Goal: Transaction & Acquisition: Book appointment/travel/reservation

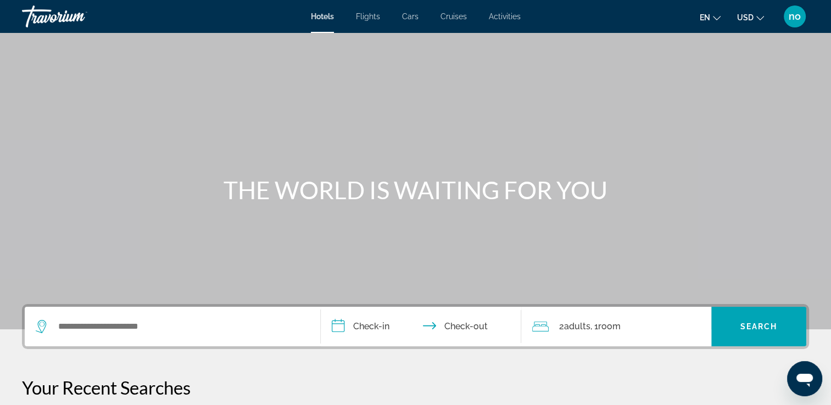
click at [501, 19] on span "Activities" at bounding box center [505, 16] width 32 height 9
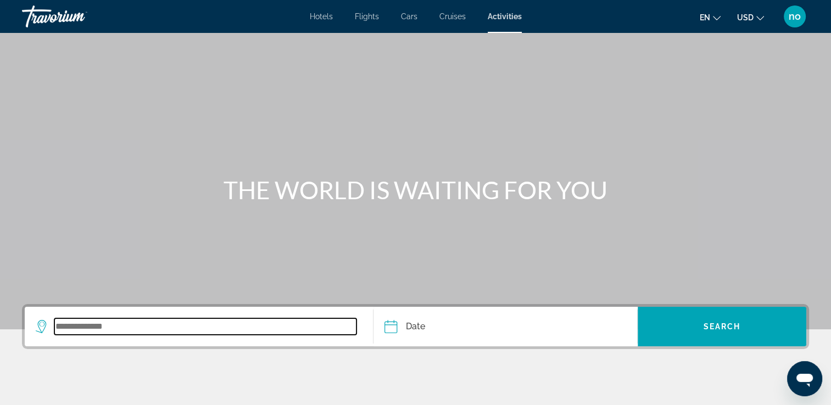
click at [283, 326] on input "Search widget" at bounding box center [205, 327] width 302 height 16
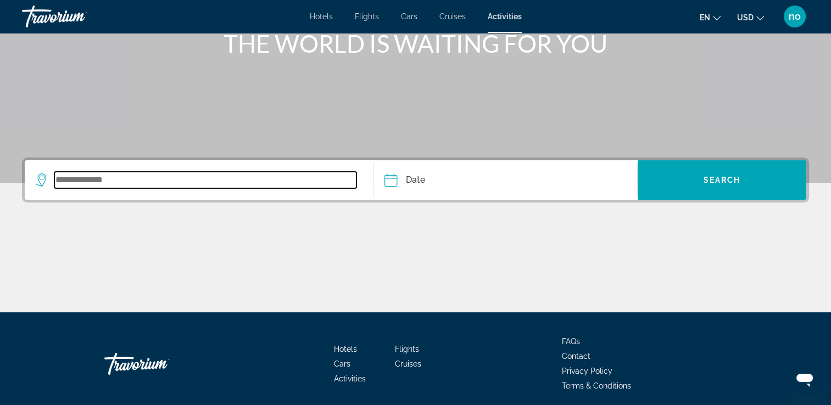
scroll to position [188, 0]
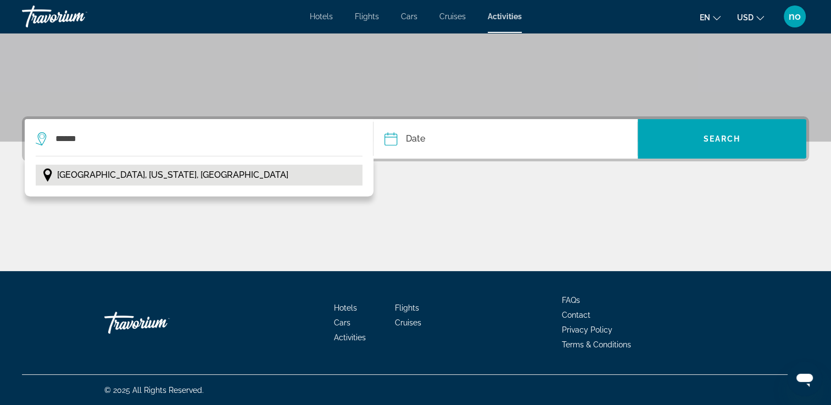
click at [202, 170] on button "[GEOGRAPHIC_DATA], [US_STATE], [GEOGRAPHIC_DATA]" at bounding box center [199, 175] width 327 height 21
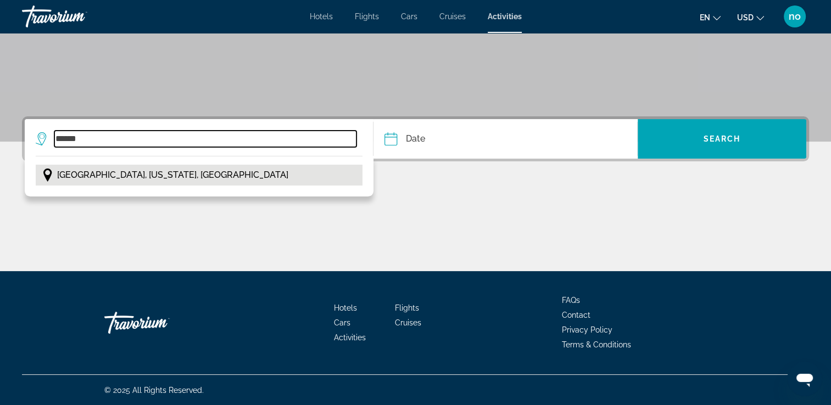
type input "**********"
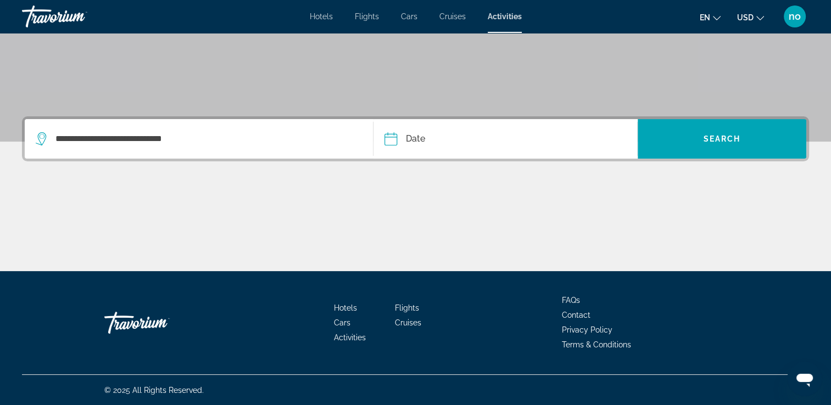
click at [385, 141] on input "Date" at bounding box center [447, 140] width 131 height 43
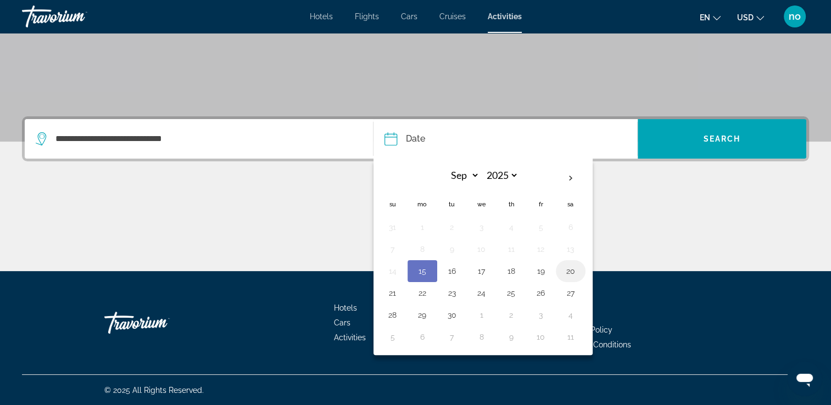
click at [568, 275] on button "20" at bounding box center [571, 271] width 18 height 15
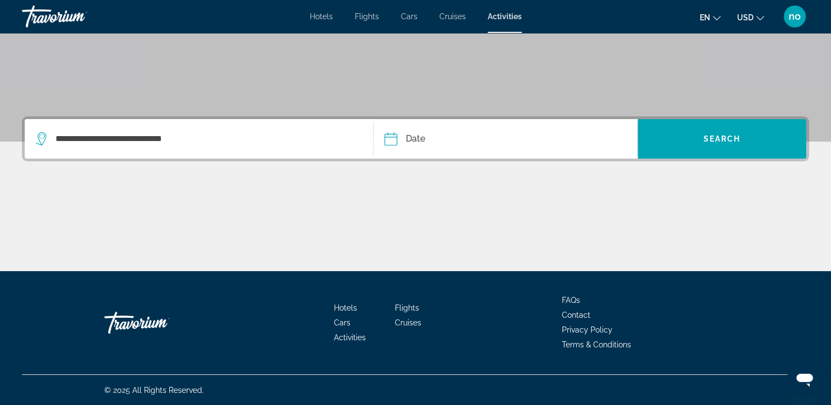
type input "**********"
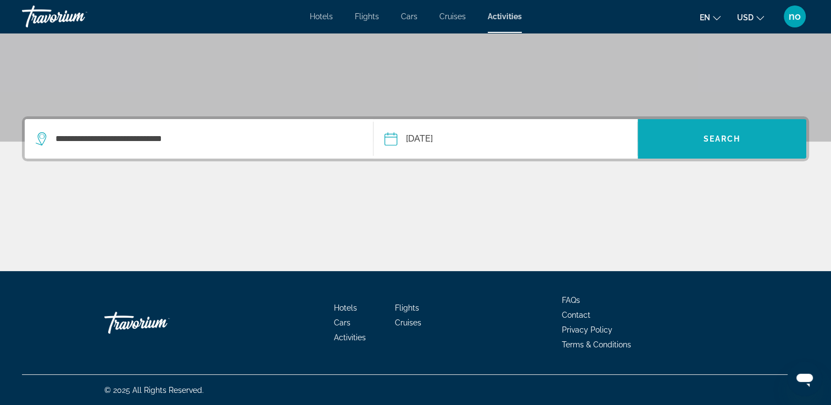
click at [716, 143] on span "Search widget" at bounding box center [722, 139] width 169 height 26
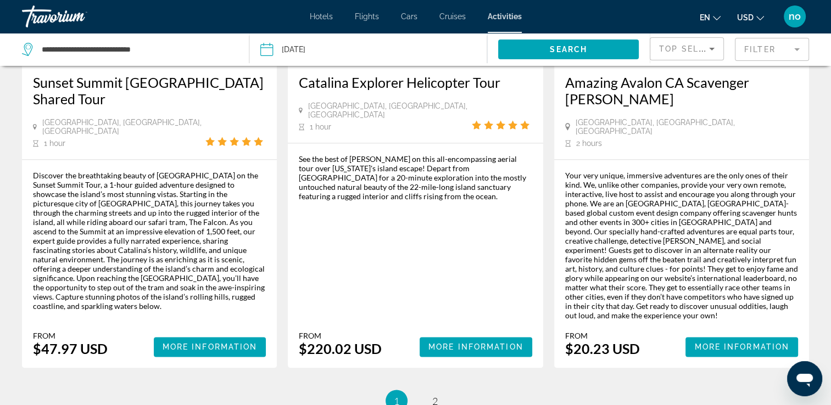
scroll to position [1702, 0]
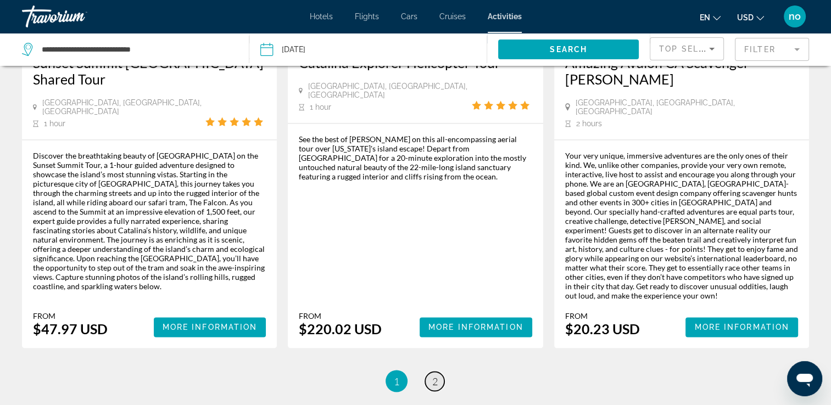
click at [436, 375] on span "2" at bounding box center [434, 381] width 5 height 12
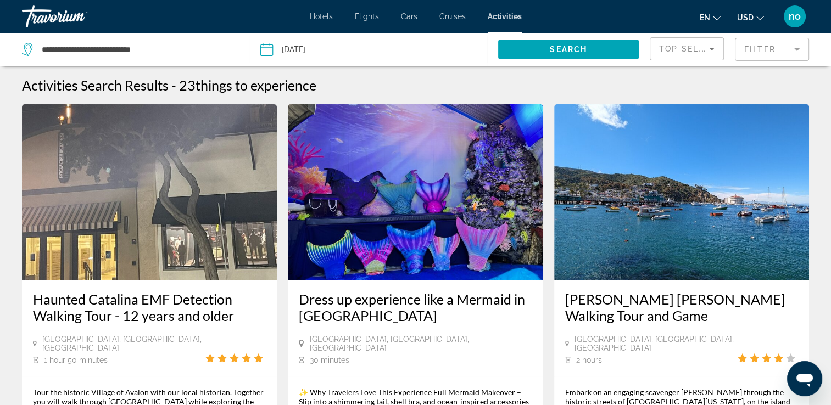
click at [423, 174] on img "Main content" at bounding box center [415, 192] width 255 height 176
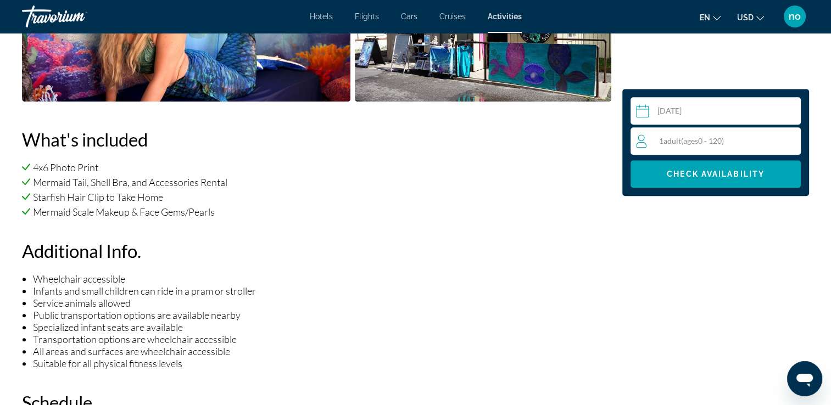
scroll to position [714, 0]
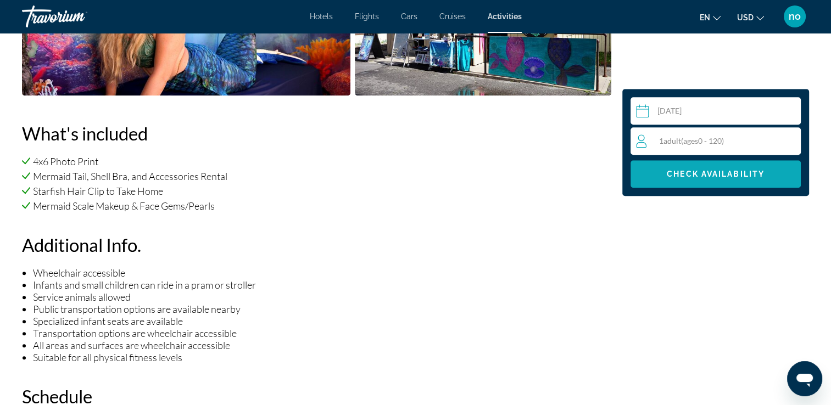
click at [716, 170] on span "Check Availability" at bounding box center [716, 174] width 98 height 9
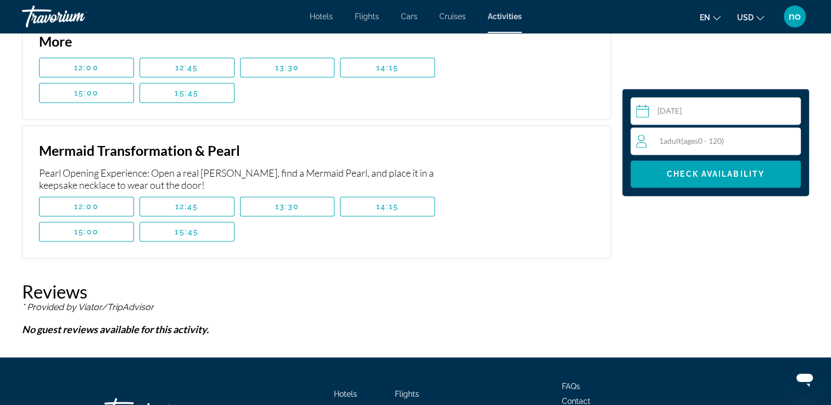
scroll to position [1470, 0]
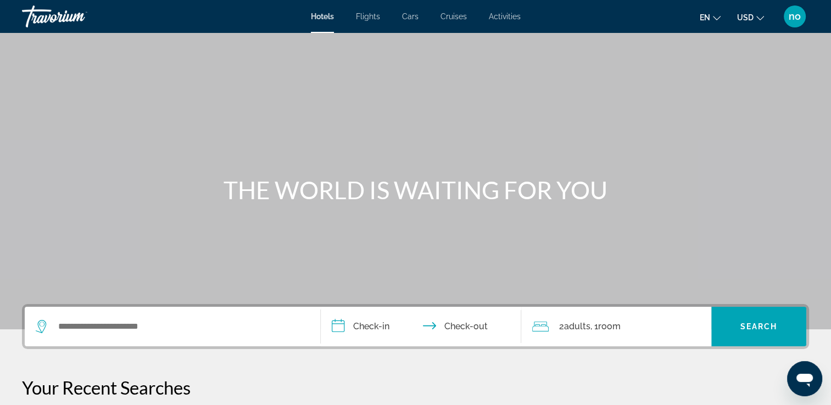
click at [514, 19] on span "Activities" at bounding box center [505, 16] width 32 height 9
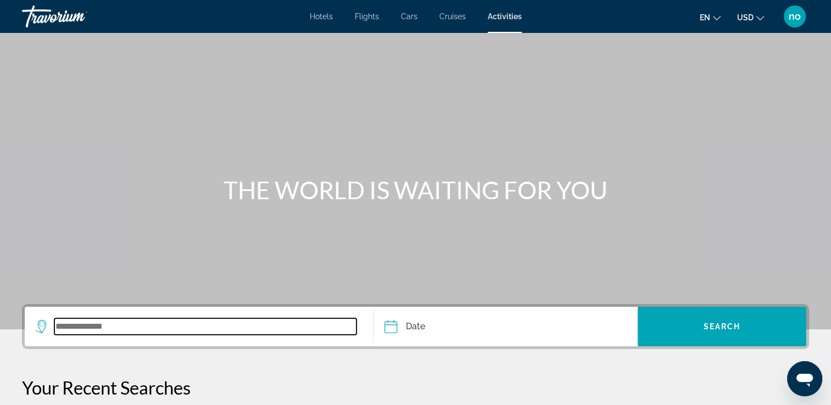
click at [165, 331] on input "Search widget" at bounding box center [205, 327] width 302 height 16
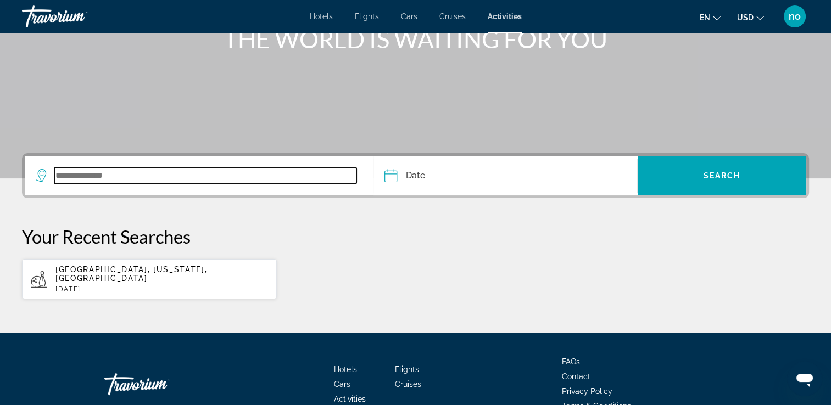
scroll to position [203, 0]
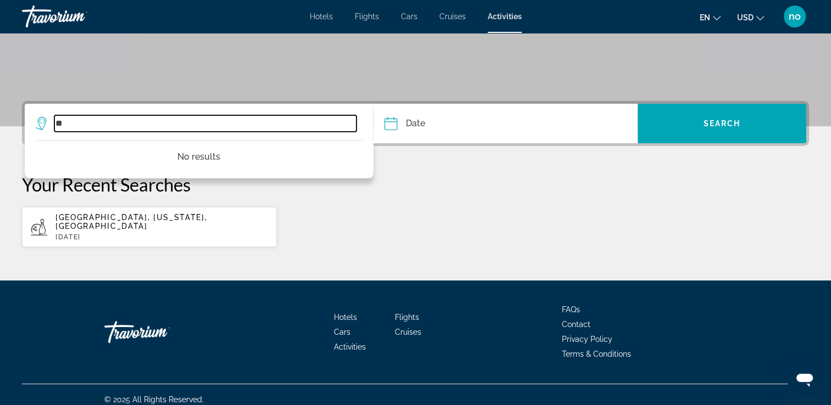
type input "*"
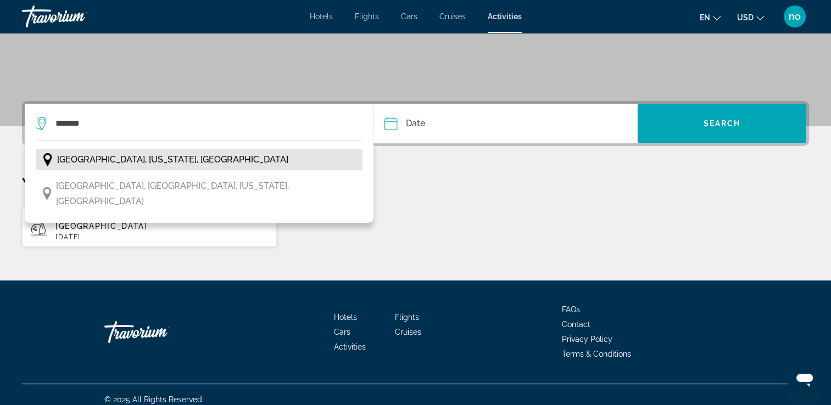
click at [125, 160] on span "[GEOGRAPHIC_DATA], [US_STATE], [GEOGRAPHIC_DATA]" at bounding box center [172, 159] width 231 height 15
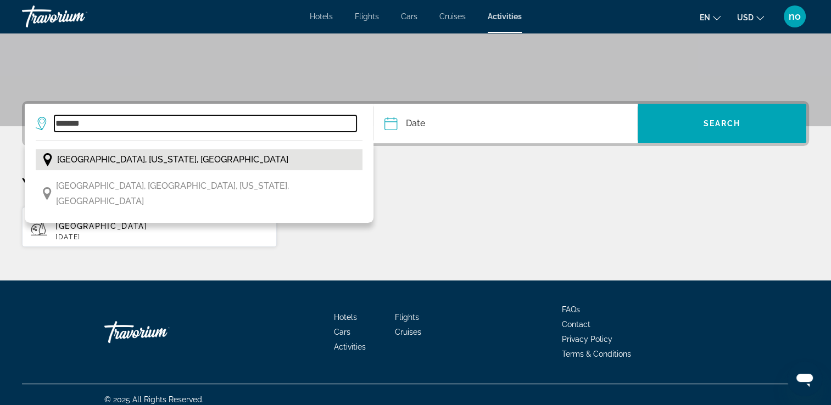
type input "**********"
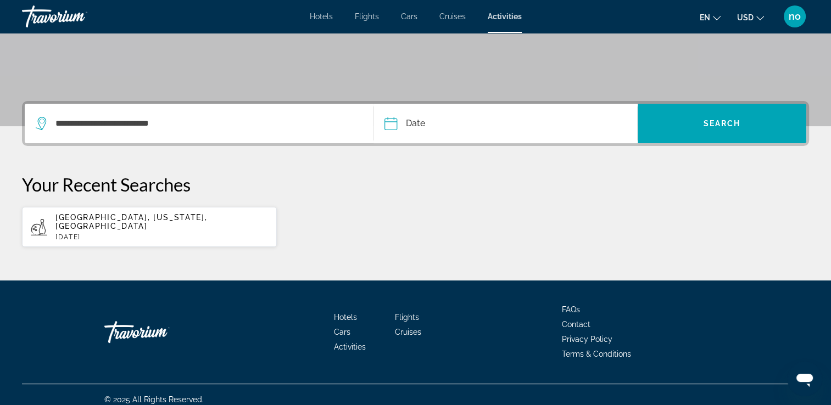
click at [385, 122] on input "Date" at bounding box center [447, 125] width 131 height 43
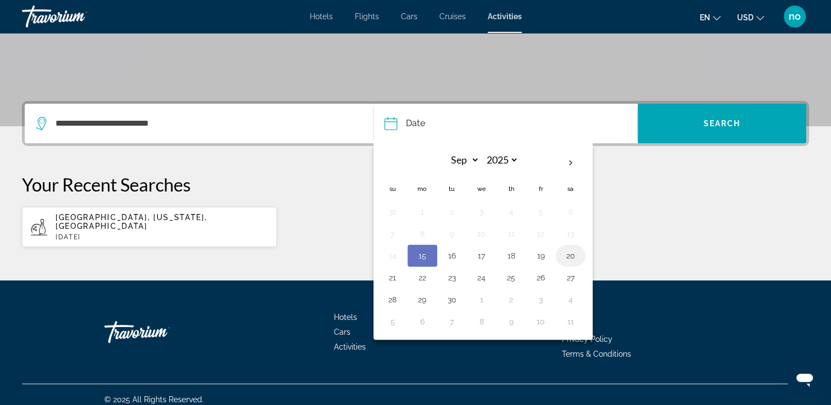
click at [567, 255] on button "20" at bounding box center [571, 255] width 18 height 15
type input "**********"
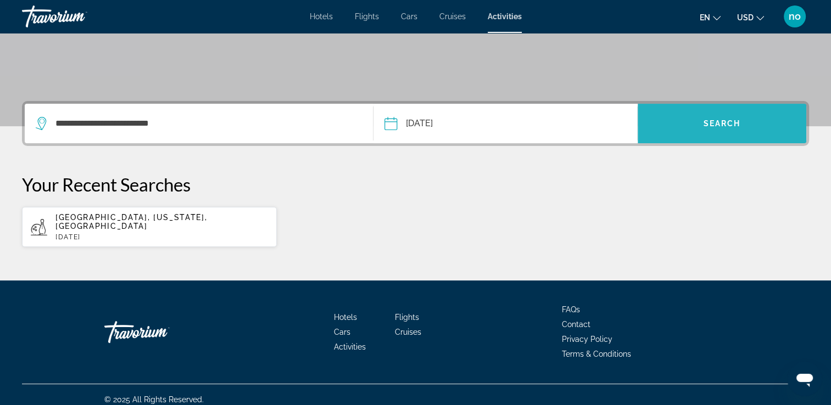
click at [694, 127] on span "Search widget" at bounding box center [722, 123] width 169 height 26
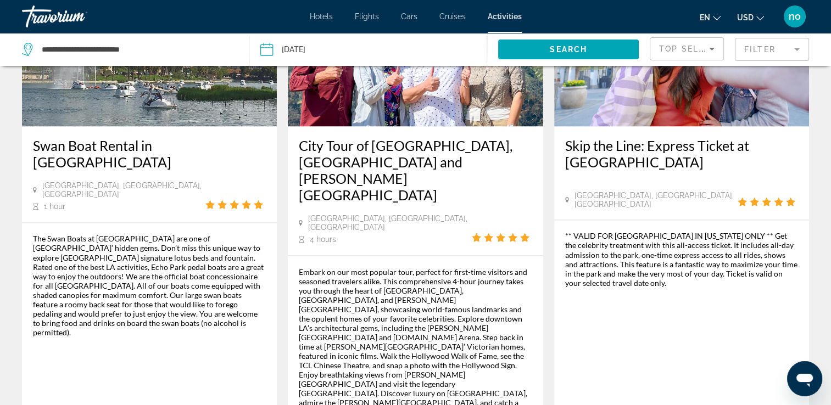
scroll to position [1828, 0]
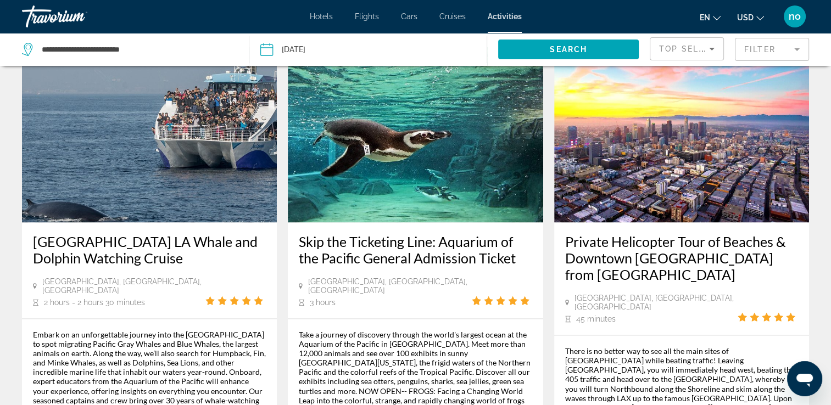
scroll to position [1702, 0]
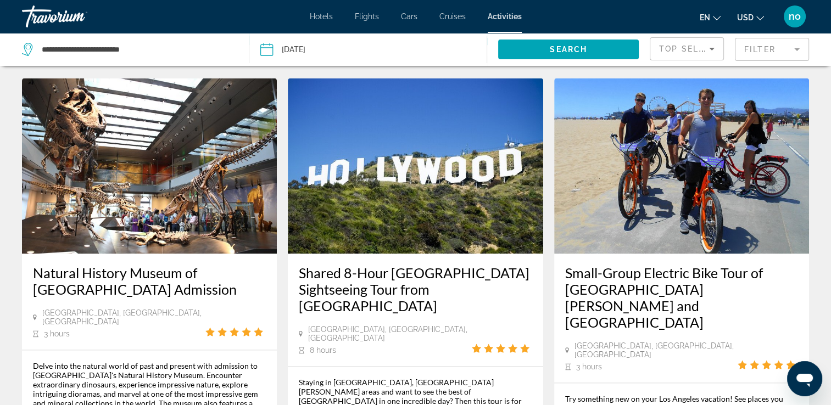
scroll to position [1538, 0]
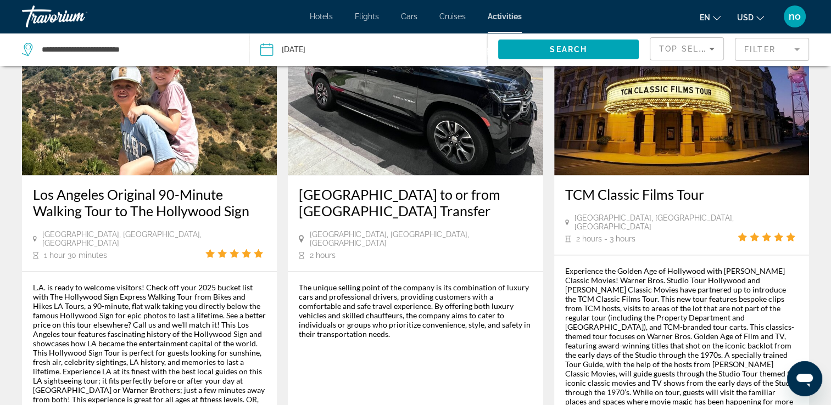
scroll to position [1702, 0]
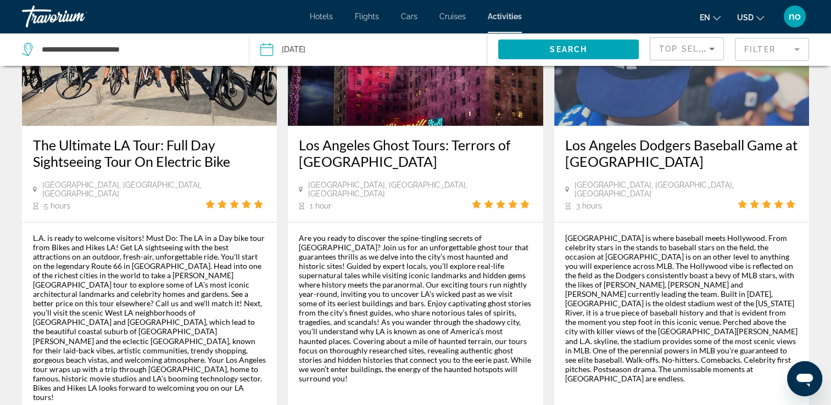
scroll to position [1757, 0]
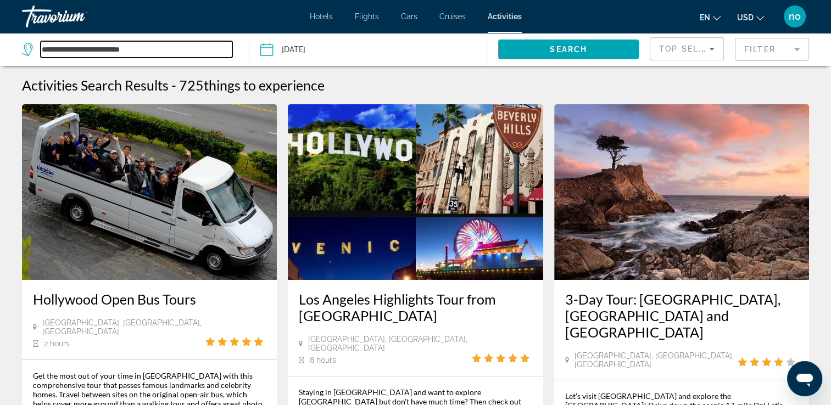
drag, startPoint x: 181, startPoint y: 54, endPoint x: 27, endPoint y: 54, distance: 154.3
click at [28, 54] on div "**********" at bounding box center [127, 49] width 210 height 16
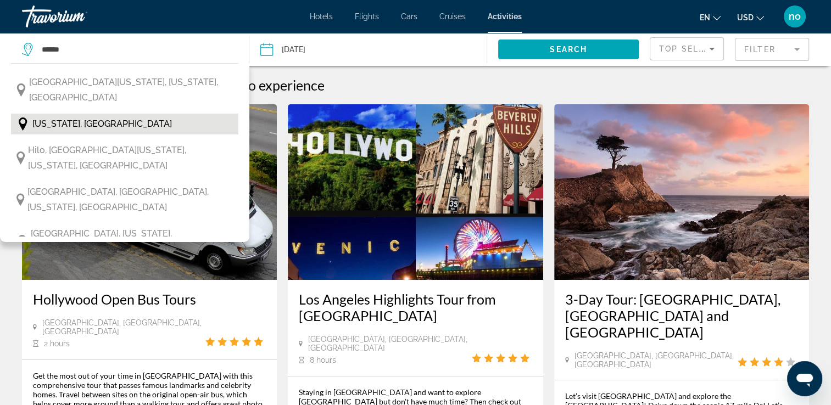
click at [57, 116] on span "[US_STATE], [GEOGRAPHIC_DATA]" at bounding box center [101, 123] width 139 height 15
type input "**********"
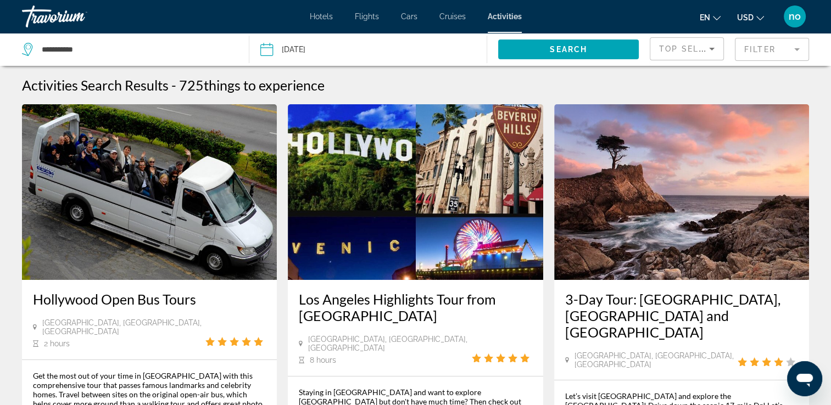
click at [324, 50] on input "Date: Sep 20, 2025" at bounding box center [317, 51] width 118 height 36
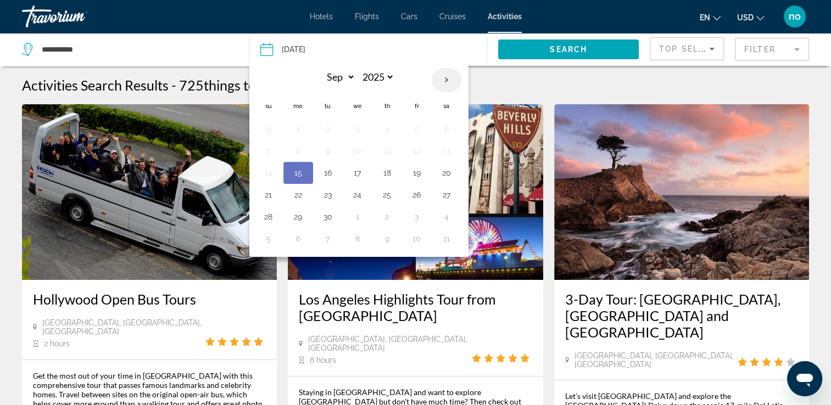
click at [444, 84] on th "Next month" at bounding box center [447, 80] width 30 height 24
select select "*"
click at [347, 194] on td "22" at bounding box center [358, 195] width 30 height 22
click at [360, 192] on button "22" at bounding box center [358, 194] width 18 height 15
type input "**********"
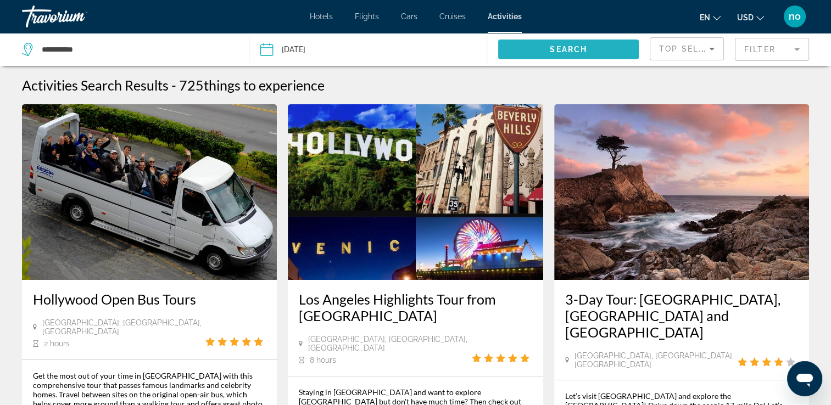
click at [582, 51] on span "Search" at bounding box center [568, 49] width 37 height 9
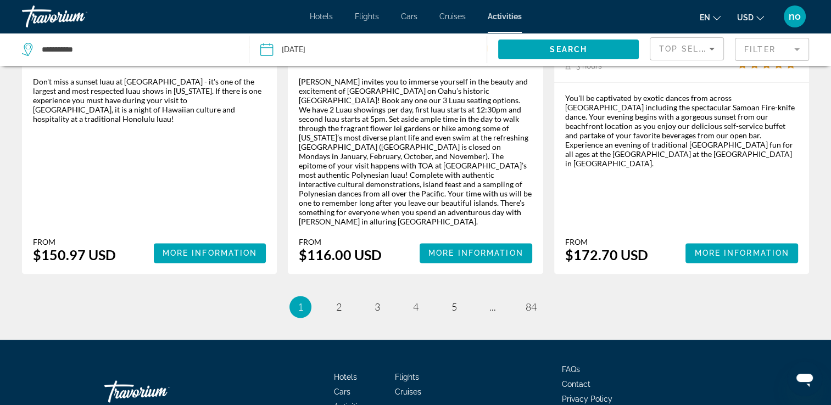
scroll to position [1718, 0]
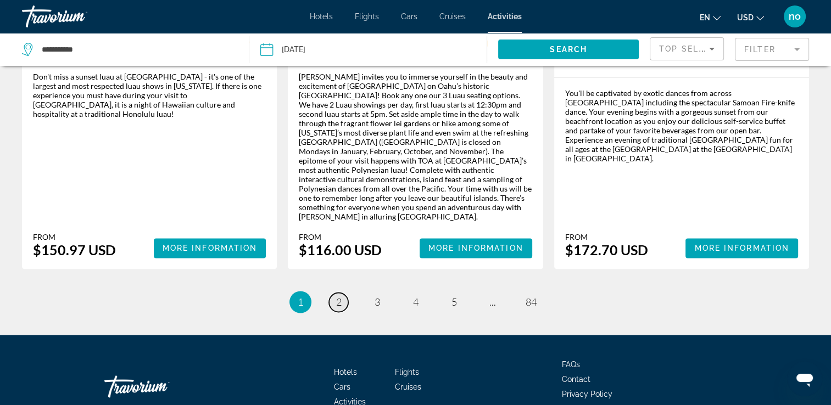
click at [333, 293] on link "page 2" at bounding box center [338, 302] width 19 height 19
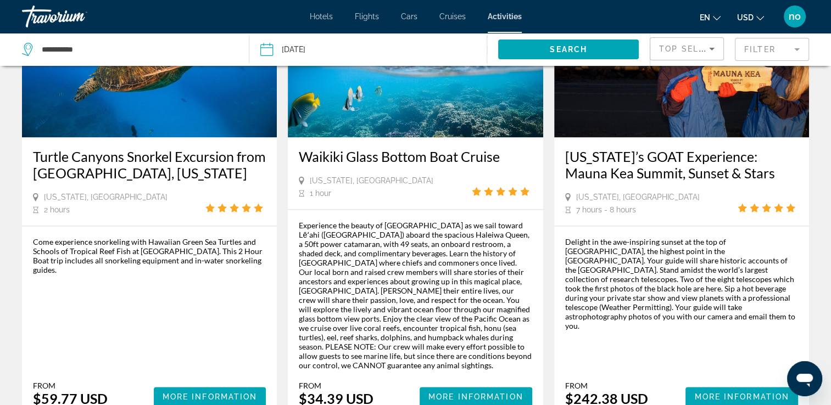
scroll to position [1593, 0]
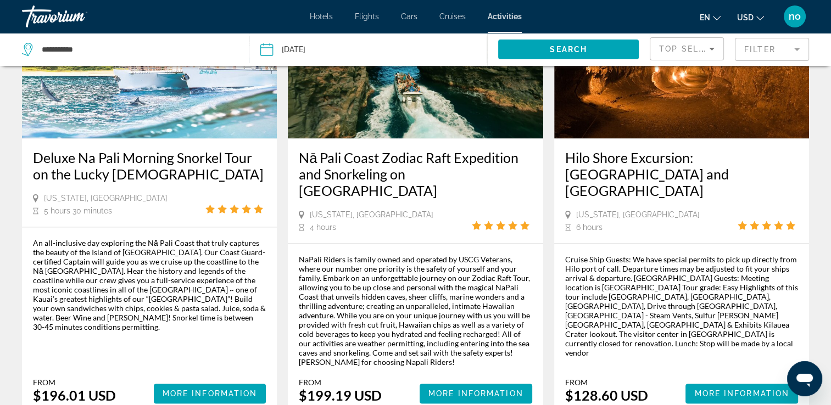
scroll to position [1648, 0]
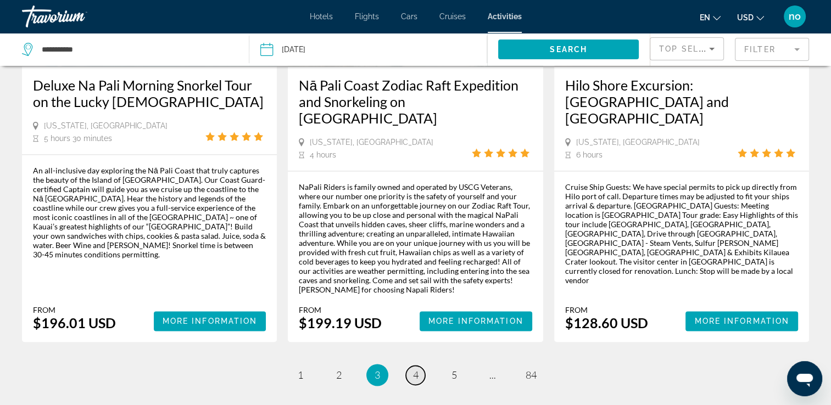
click at [410, 366] on link "page 4" at bounding box center [415, 375] width 19 height 19
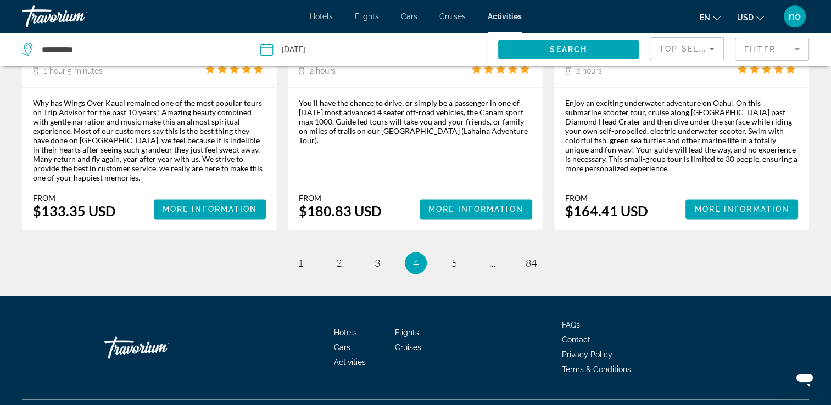
scroll to position [1617, 0]
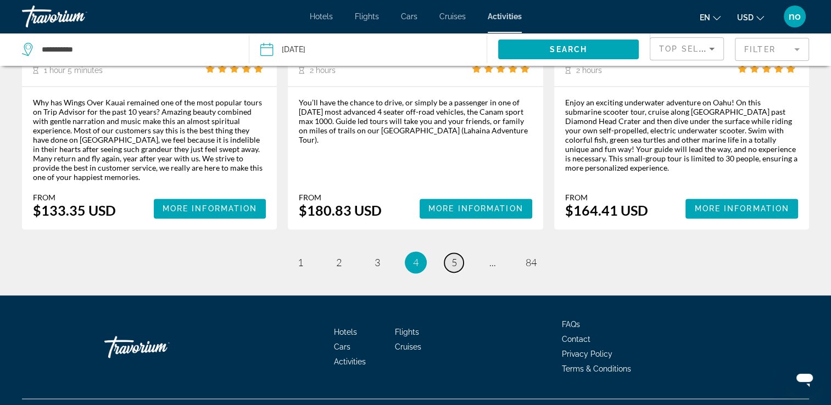
click at [453, 256] on span "5" at bounding box center [453, 262] width 5 height 12
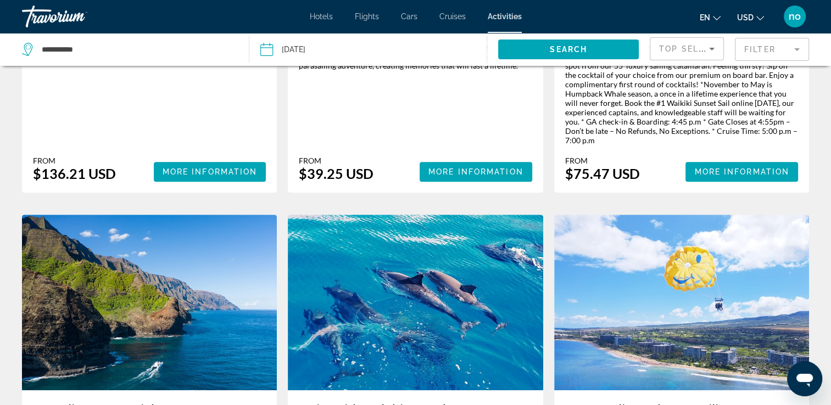
scroll to position [379, 0]
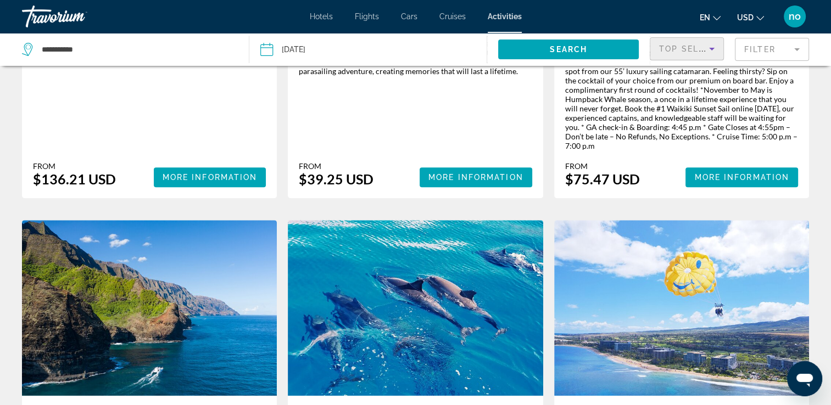
click at [713, 51] on icon "Sort by" at bounding box center [711, 48] width 13 height 13
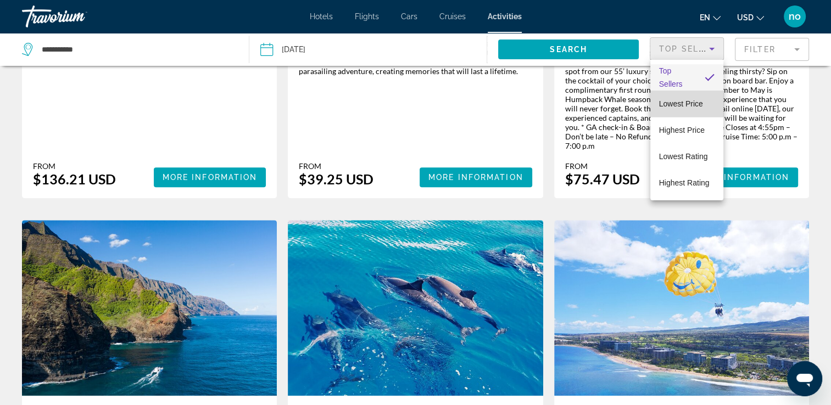
click at [699, 109] on span "Lowest Price" at bounding box center [681, 103] width 44 height 13
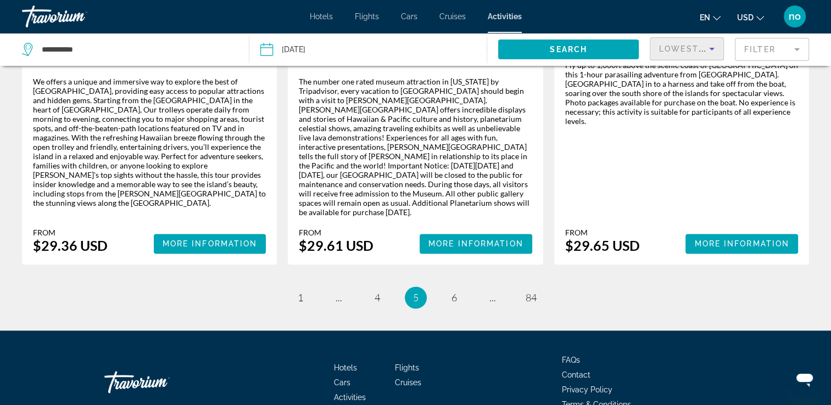
scroll to position [1713, 0]
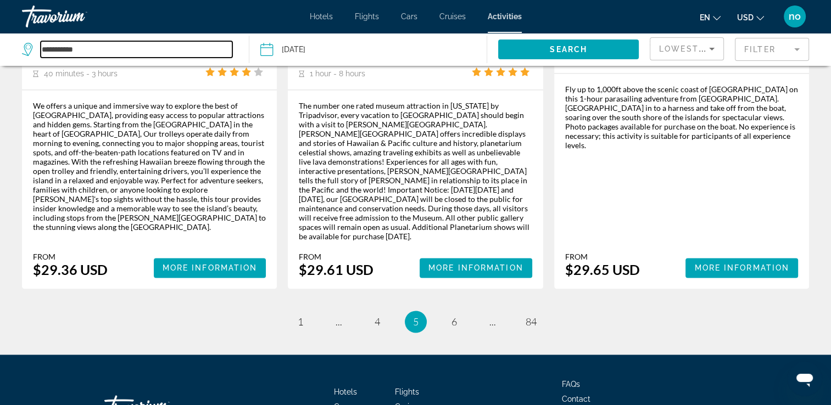
drag, startPoint x: 116, startPoint y: 52, endPoint x: 37, endPoint y: 52, distance: 79.1
click at [37, 52] on div "**********" at bounding box center [127, 49] width 210 height 16
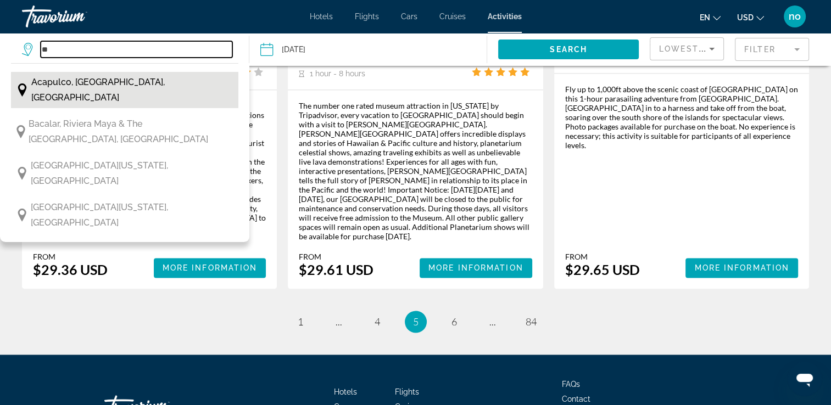
type input "*"
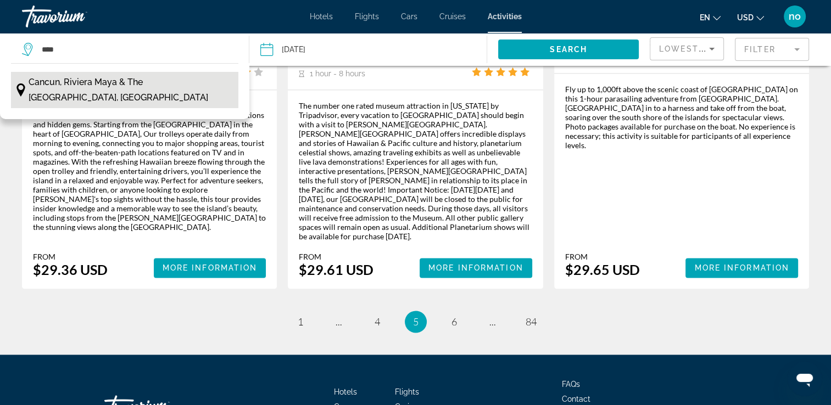
click at [126, 76] on span "Cancun, Riviera Maya & the [GEOGRAPHIC_DATA], [GEOGRAPHIC_DATA]" at bounding box center [131, 90] width 204 height 31
type input "**********"
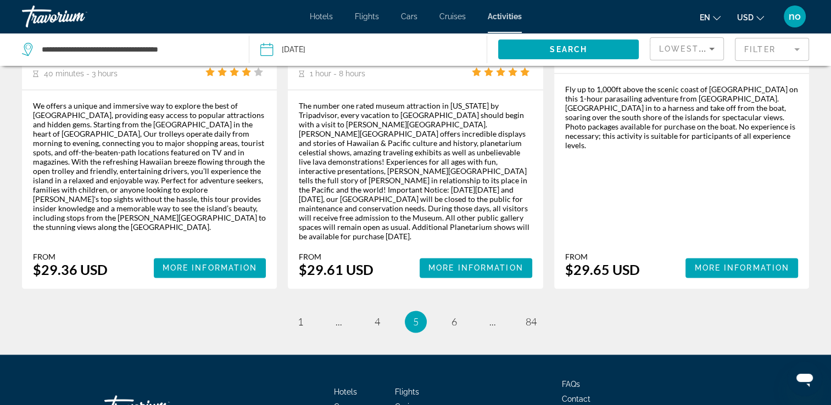
click at [290, 51] on input "**********" at bounding box center [317, 51] width 118 height 36
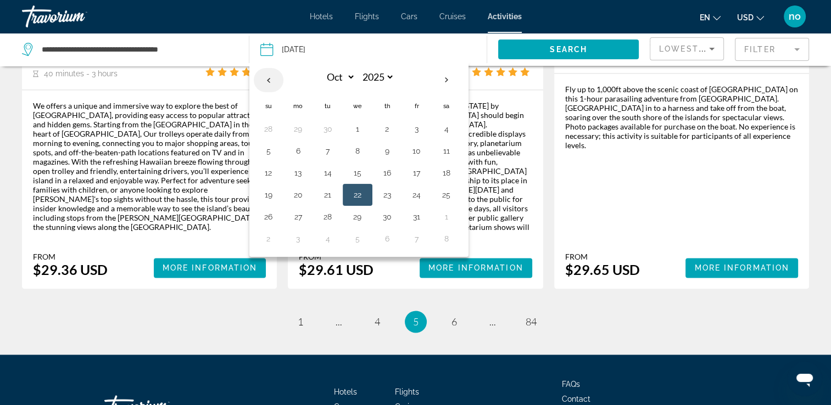
click at [269, 74] on th "Previous month" at bounding box center [269, 80] width 30 height 24
select select "*"
click at [356, 199] on button "24" at bounding box center [358, 194] width 18 height 15
type input "**********"
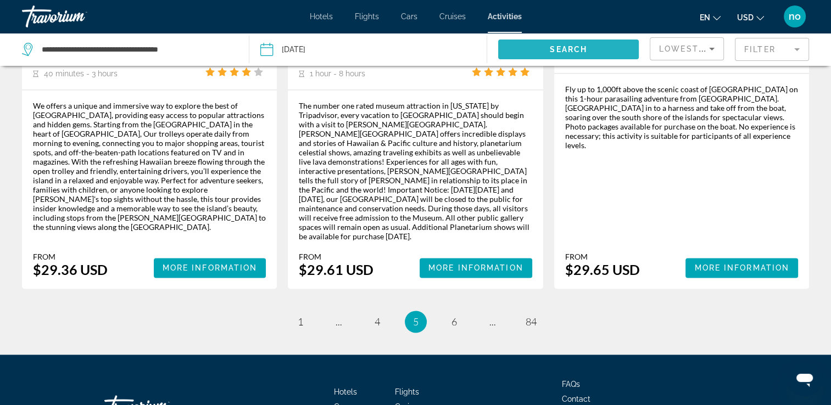
click at [579, 48] on span "Search" at bounding box center [568, 49] width 37 height 9
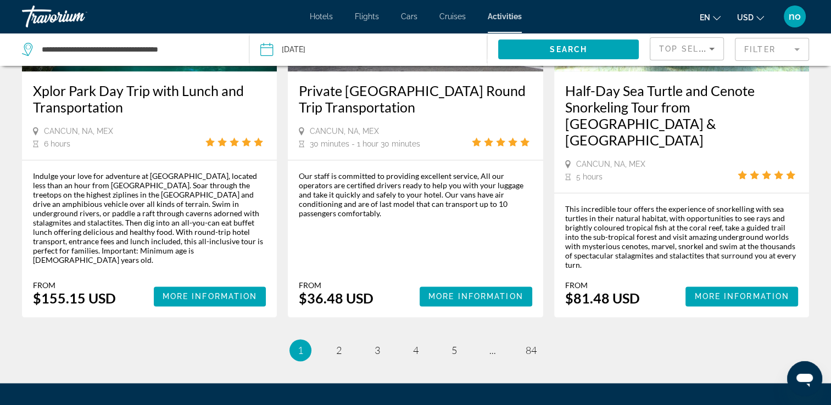
scroll to position [1648, 0]
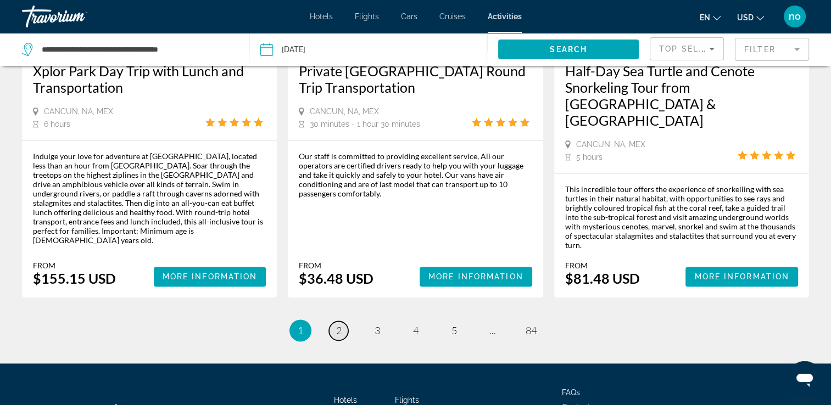
click at [336, 325] on span "2" at bounding box center [338, 331] width 5 height 12
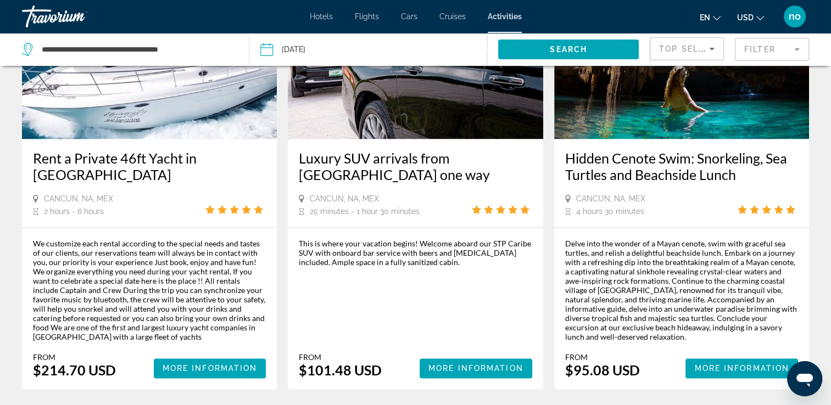
scroll to position [1648, 0]
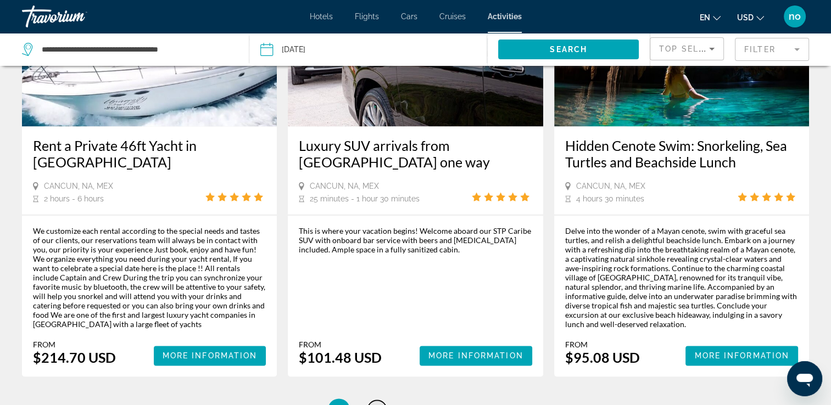
click at [381, 400] on link "page 3" at bounding box center [376, 409] width 19 height 19
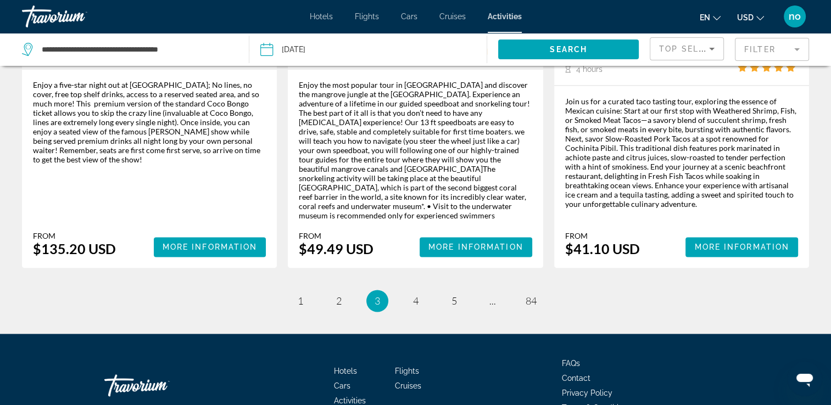
scroll to position [1753, 0]
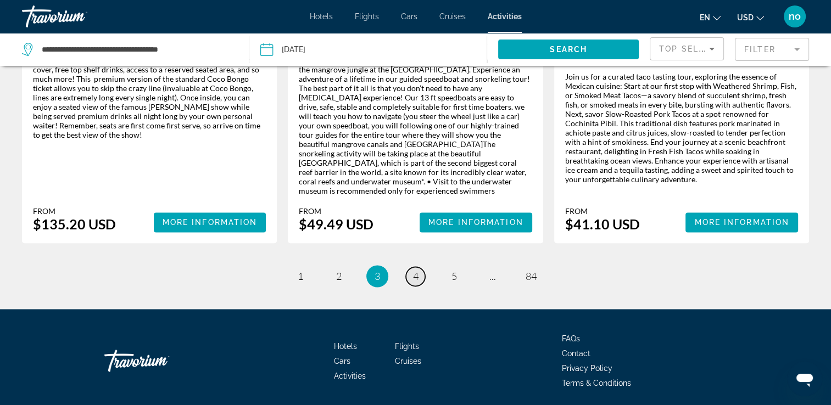
click at [413, 270] on span "4" at bounding box center [415, 276] width 5 height 12
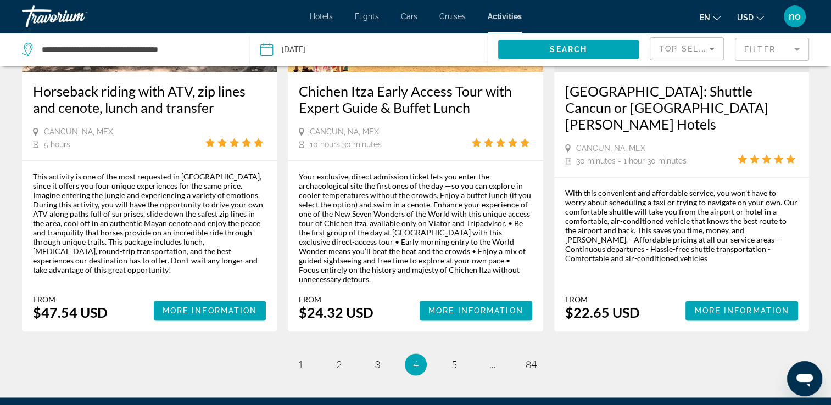
scroll to position [1648, 0]
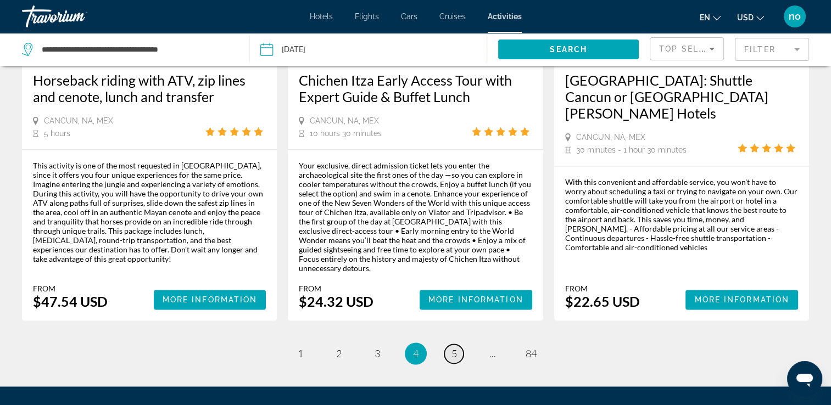
click at [453, 348] on span "5" at bounding box center [453, 354] width 5 height 12
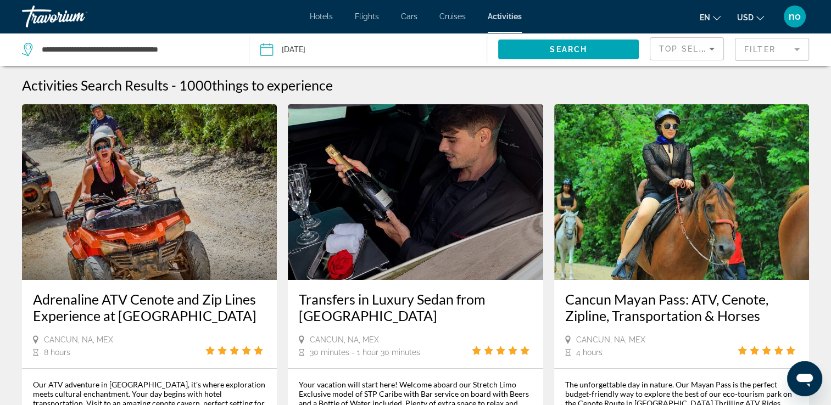
click at [673, 92] on div "Activities Search Results - 1000 things to experience" at bounding box center [415, 85] width 787 height 16
